Goal: Check status: Check status

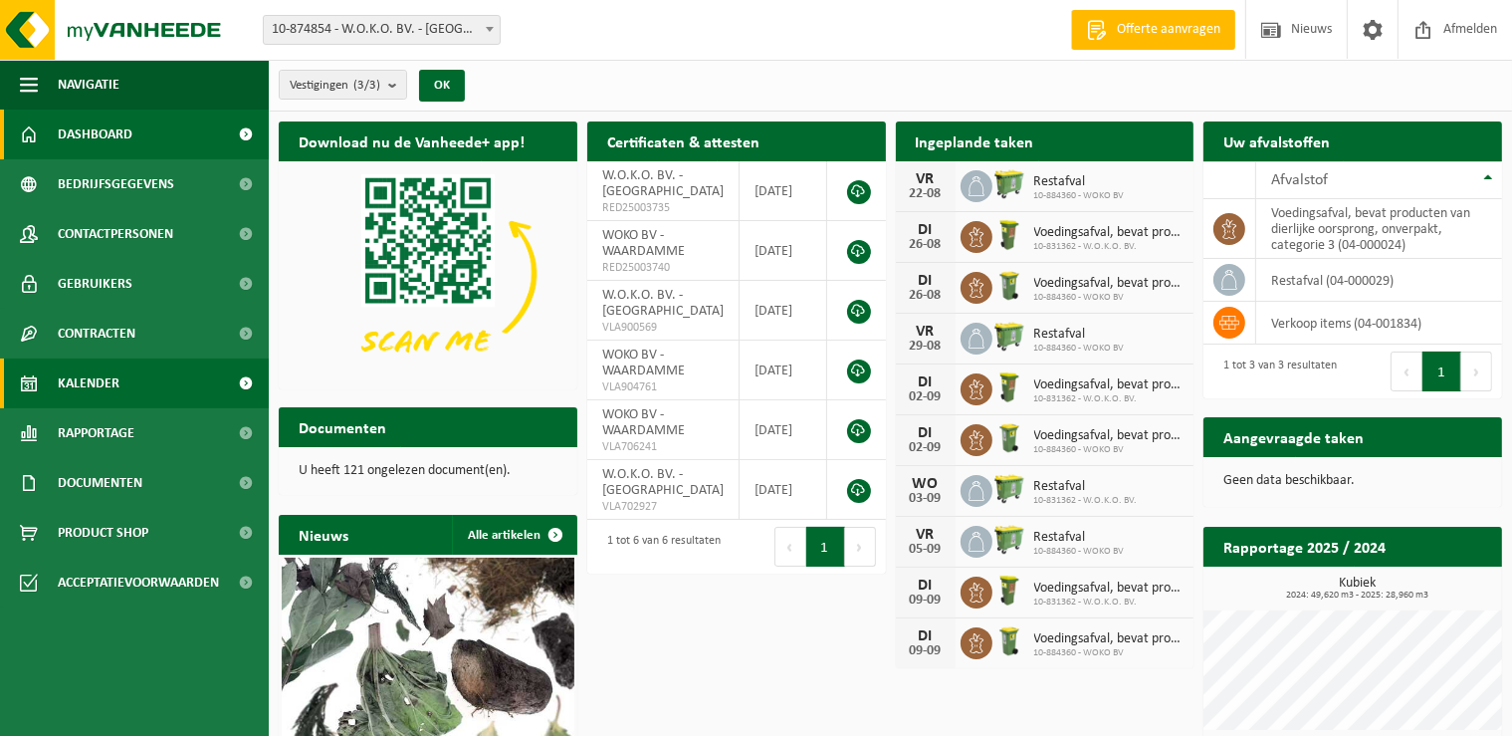
click at [94, 388] on span "Kalender" at bounding box center [89, 383] width 62 height 50
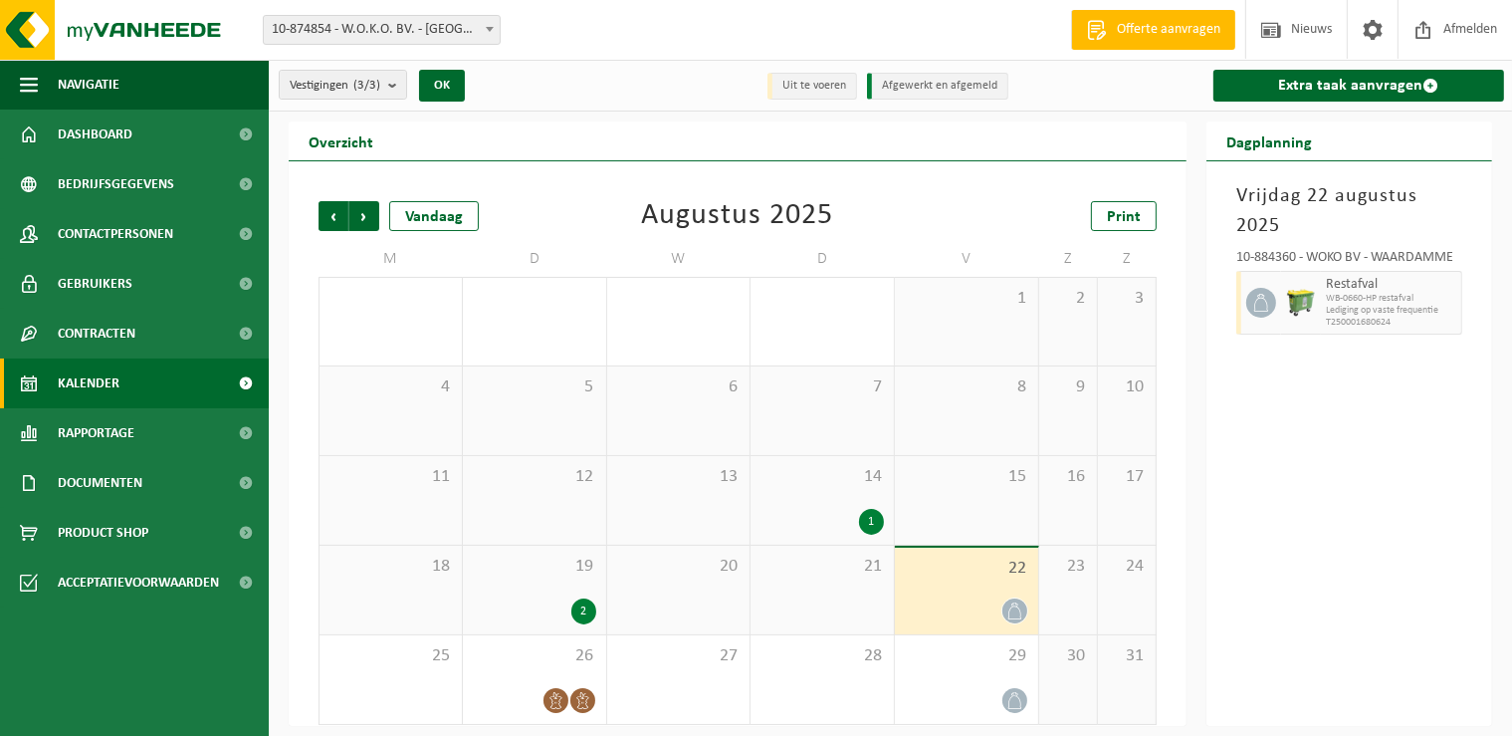
click at [587, 615] on div "2" at bounding box center [583, 611] width 25 height 26
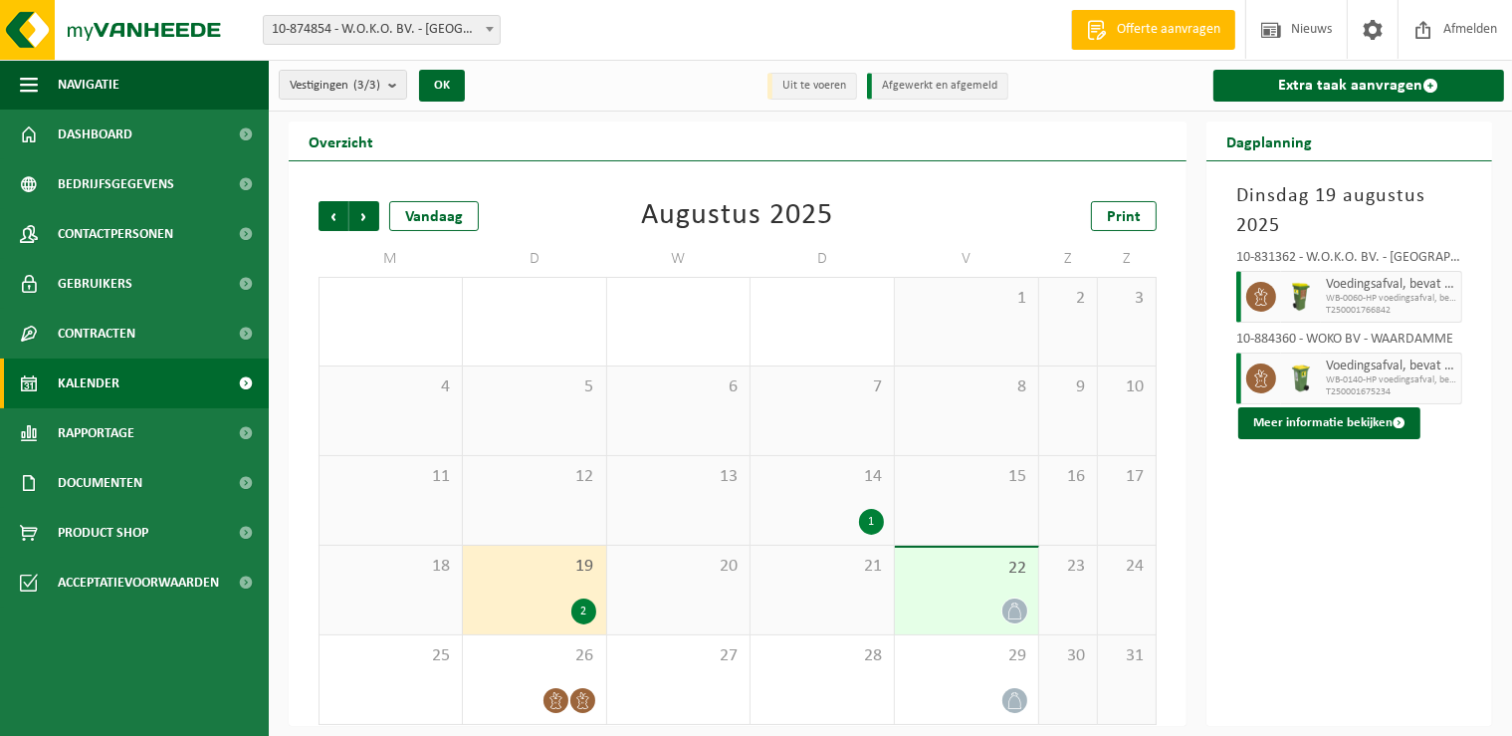
scroll to position [8, 0]
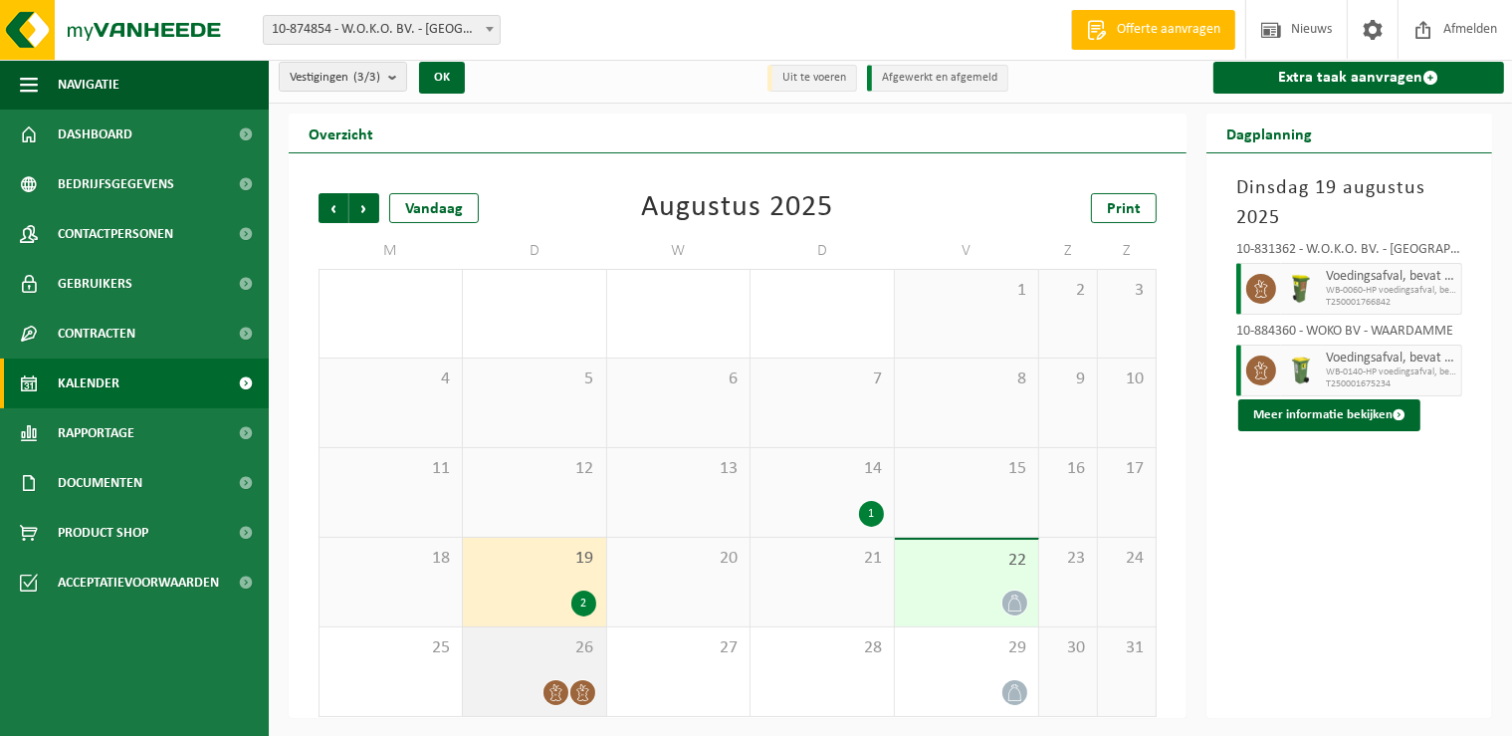
click at [551, 692] on icon at bounding box center [556, 692] width 17 height 17
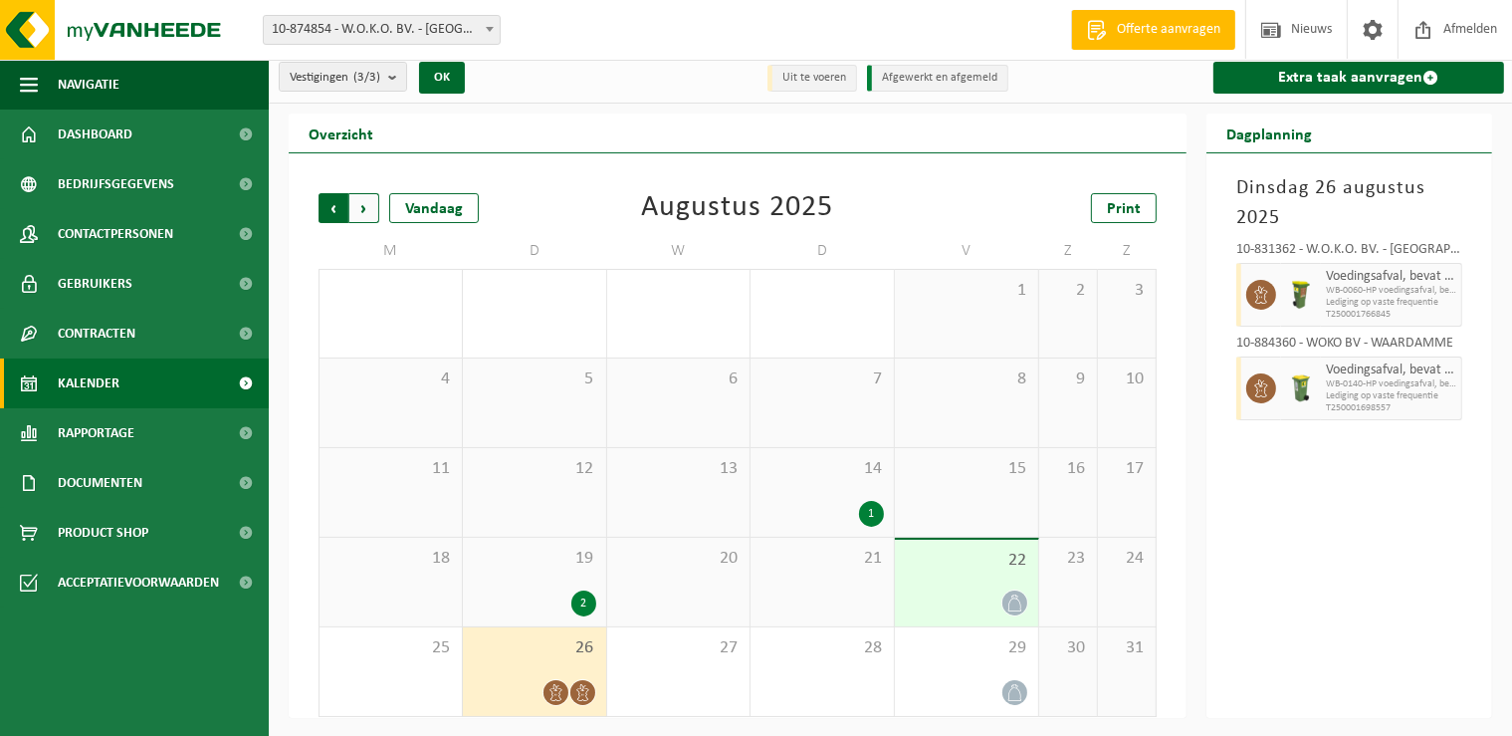
click at [365, 213] on span "Volgende" at bounding box center [364, 208] width 30 height 30
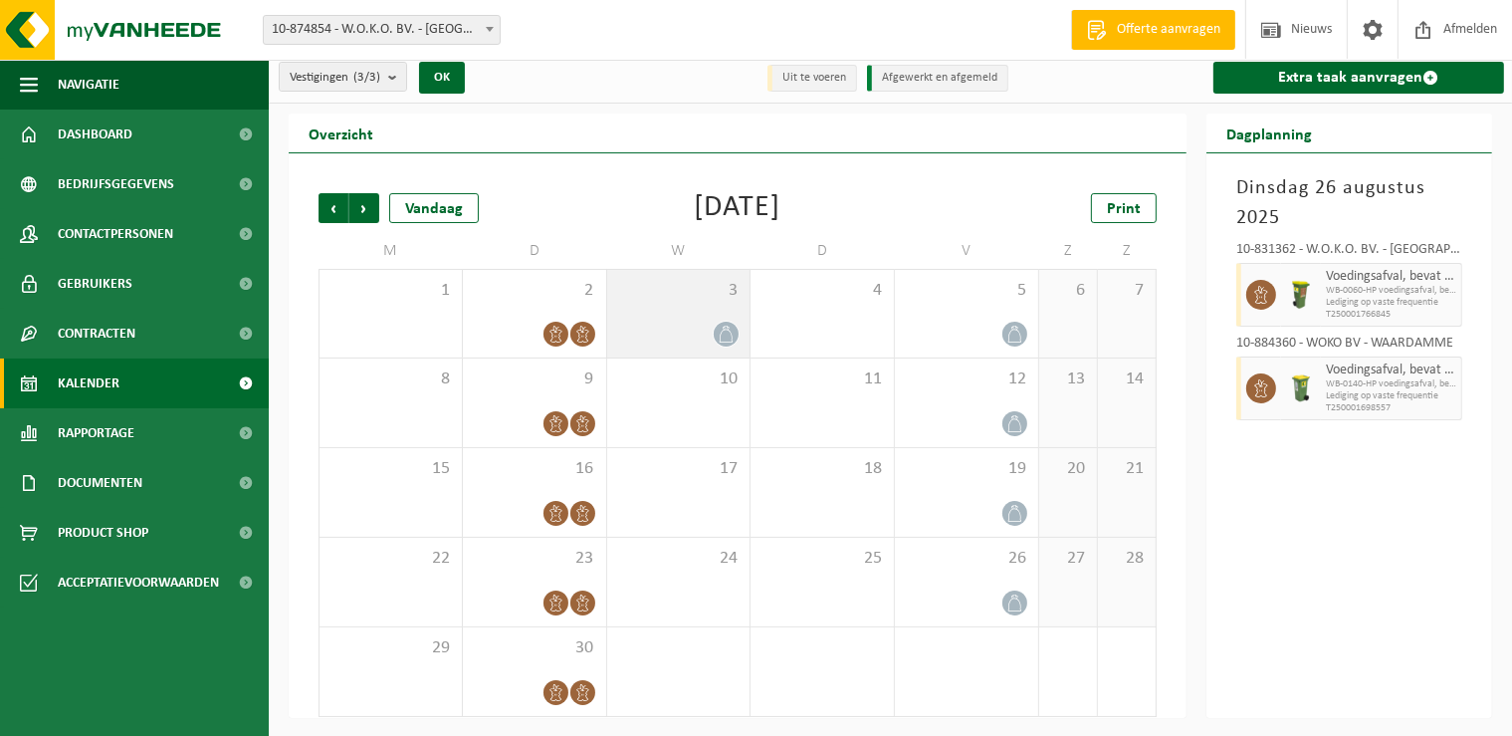
click at [722, 329] on icon at bounding box center [726, 334] width 17 height 17
